Goal: Information Seeking & Learning: Check status

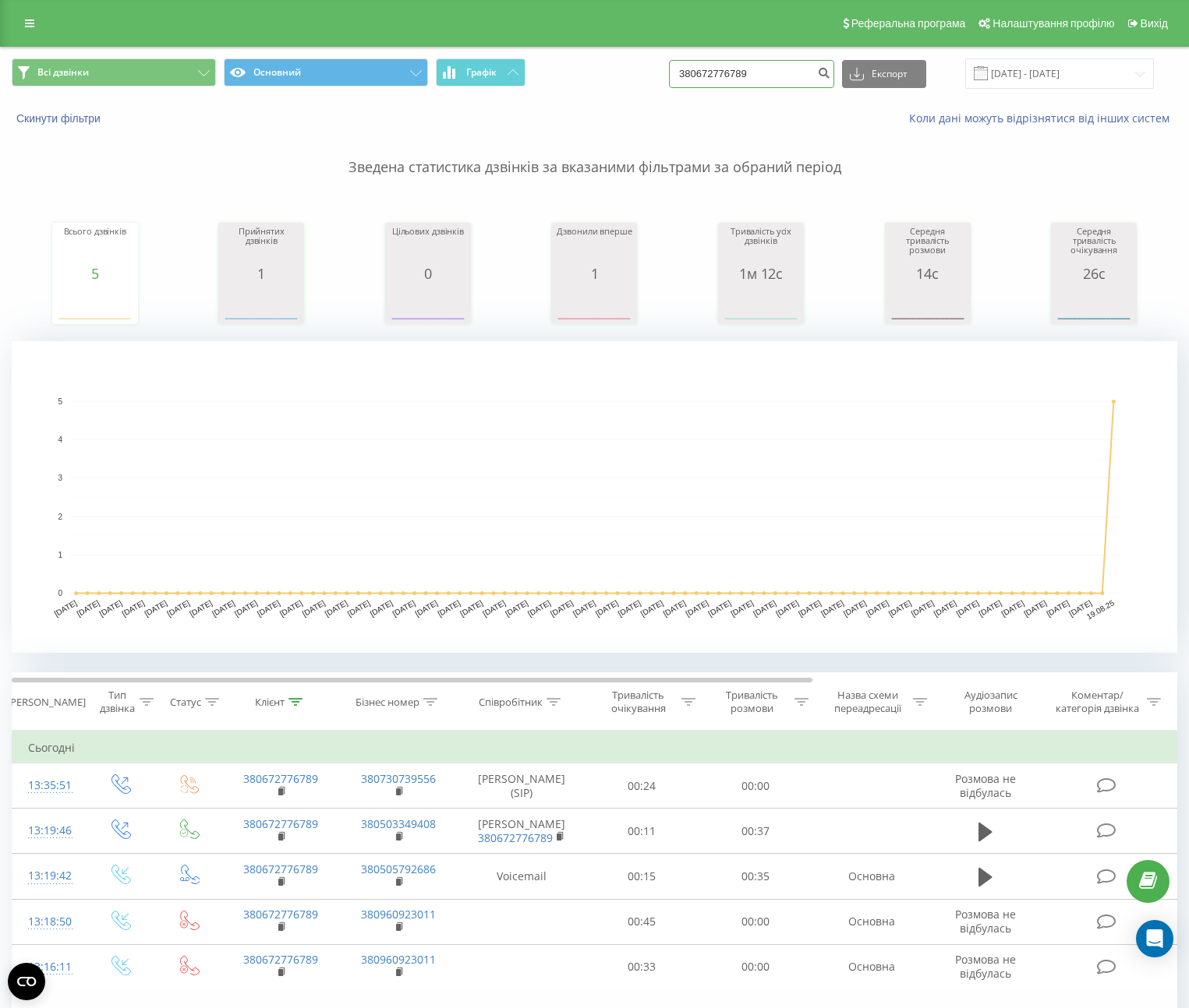
click at [783, 74] on input "380672776789" at bounding box center [752, 74] width 165 height 28
paste input "380679515756"
paste input
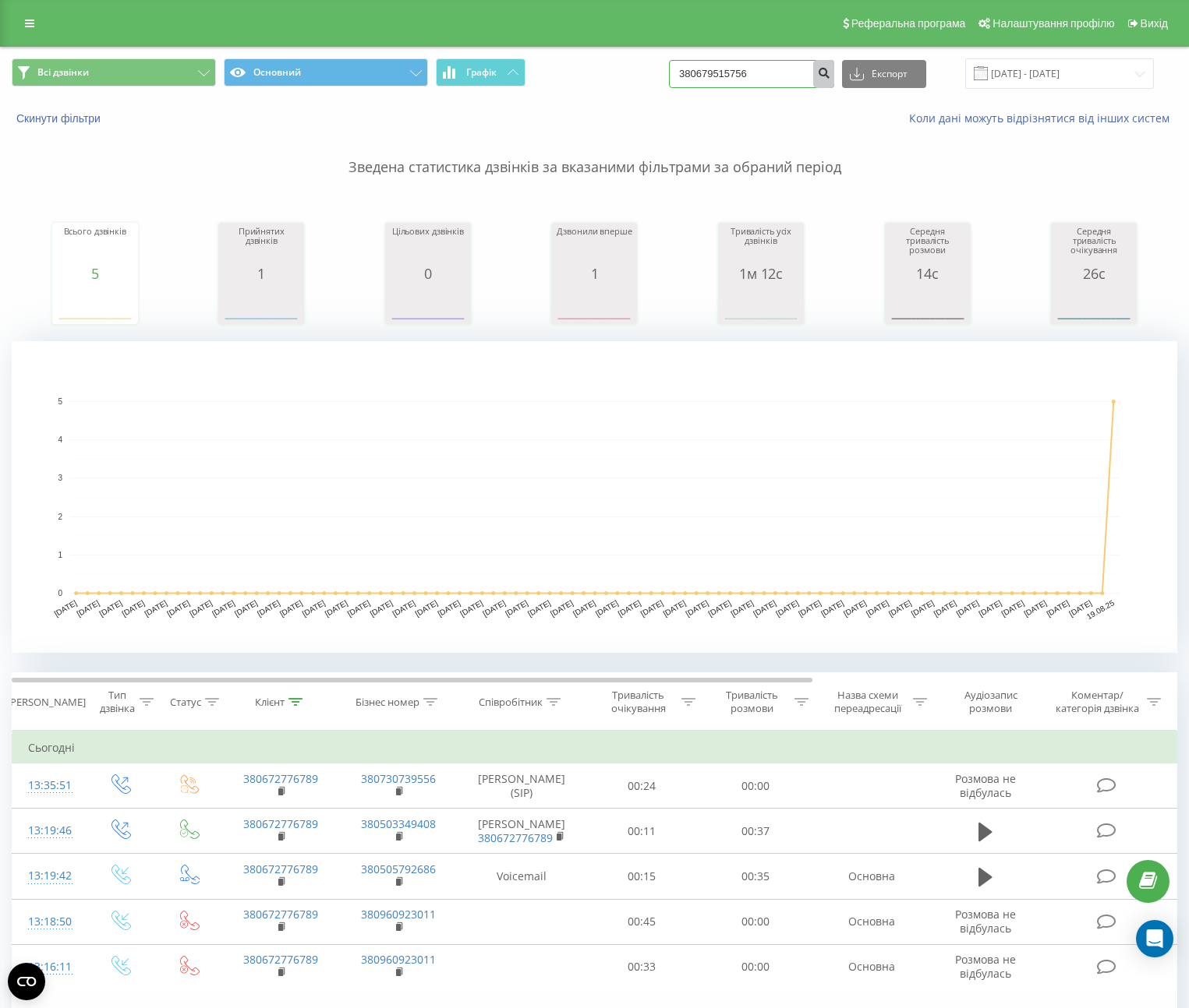
type input "380679515756"
click at [831, 71] on icon "submit" at bounding box center [823, 71] width 13 height 9
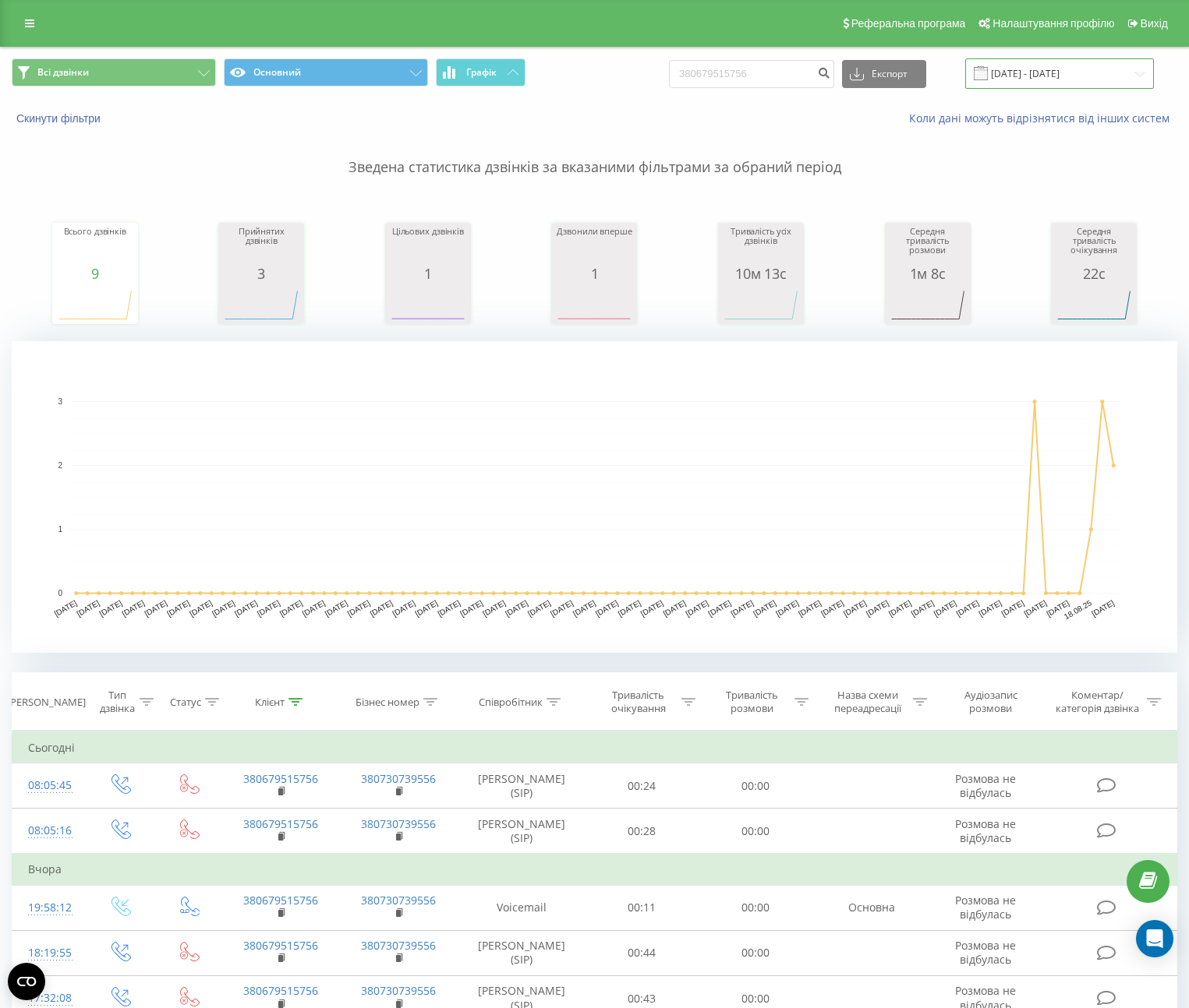
click at [1018, 65] on input "20.05.2025 - 20.08.2025" at bounding box center [1060, 74] width 189 height 31
click at [788, 75] on input "380679515756" at bounding box center [752, 74] width 165 height 28
click at [831, 69] on icon "submit" at bounding box center [823, 71] width 13 height 9
